Goal: Communication & Community: Connect with others

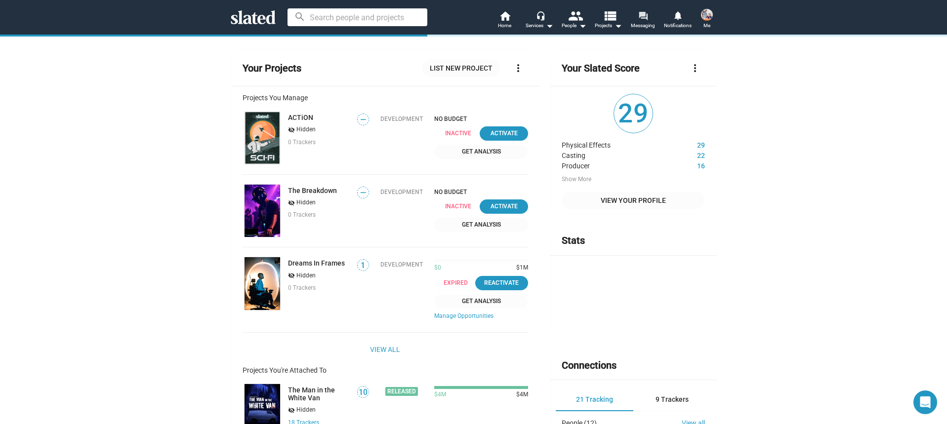
click at [656, 27] on link "forum Messaging" at bounding box center [643, 21] width 35 height 22
